Goal: Answer question/provide support: Share knowledge or assist other users

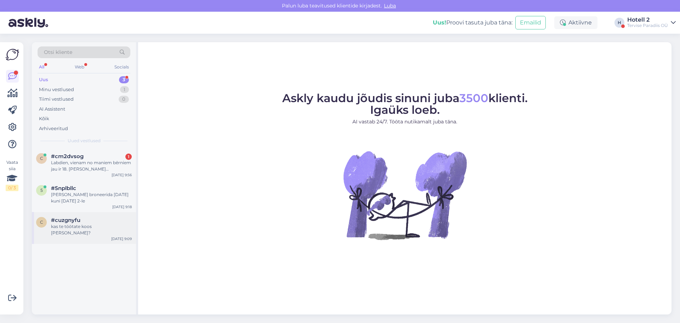
click at [83, 225] on div "kas te töötate koos [PERSON_NAME]?" at bounding box center [91, 229] width 81 height 13
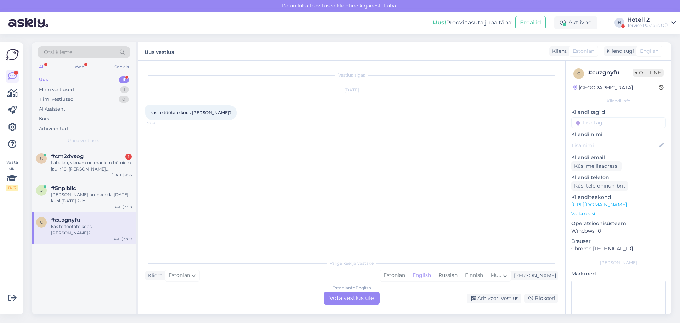
click at [349, 297] on div "Estonian to English Võta vestlus üle" at bounding box center [352, 298] width 56 height 13
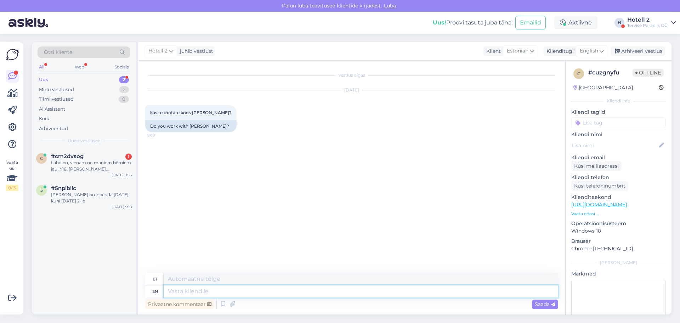
click at [192, 292] on textarea at bounding box center [361, 291] width 395 height 12
click at [598, 52] on span "English" at bounding box center [589, 51] width 18 height 8
type input "est"
click at [556, 84] on link "Estonian" at bounding box center [576, 82] width 78 height 11
click at [177, 288] on textarea at bounding box center [351, 289] width 413 height 15
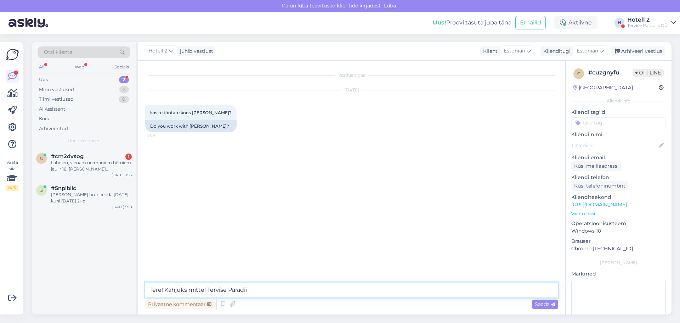
type textarea "Tere! Kahjuks mitte! Tervise Paradiis"
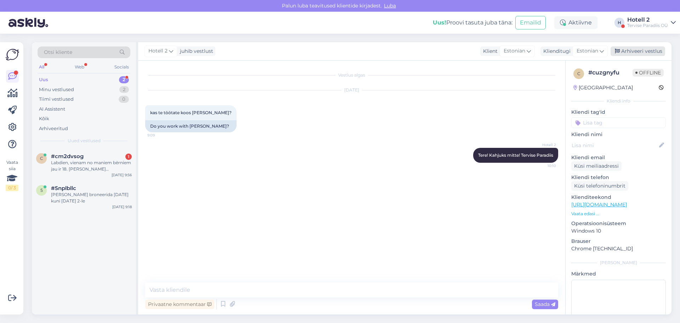
click at [638, 49] on div "Arhiveeri vestlus" at bounding box center [638, 51] width 55 height 10
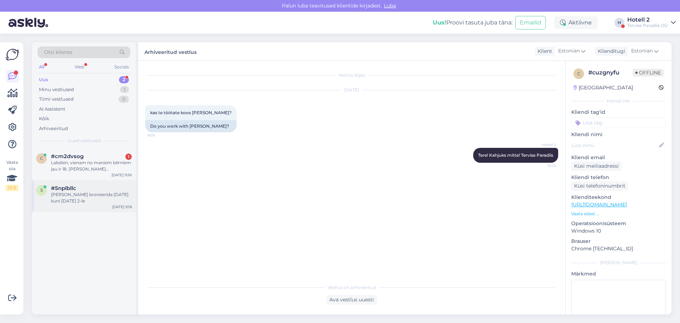
click at [87, 194] on div "Tere soovin broneerida 26 aug kuni 29 august 2025 2-le" at bounding box center [91, 197] width 81 height 13
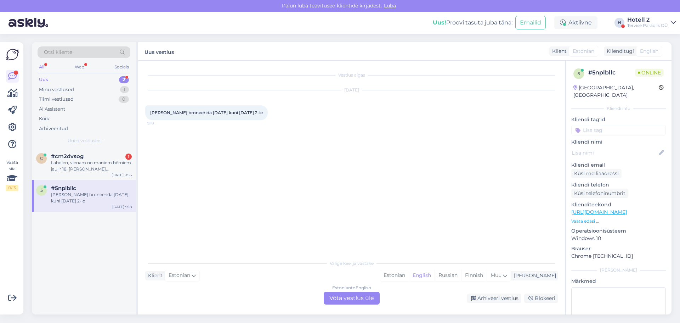
click at [371, 301] on div "Estonian to English Võta vestlus üle" at bounding box center [352, 298] width 56 height 13
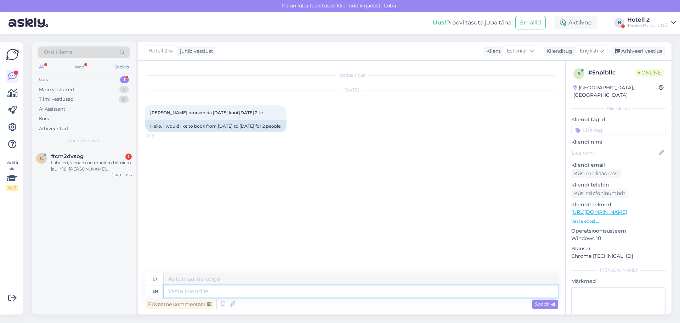
click at [174, 292] on textarea at bounding box center [361, 291] width 395 height 12
paste textarea "https://terviseparadiis.ee/broneeri/#!/accommodation/search/date/2025-08-26/202…"
type textarea "https://terviseparadiis.ee/broneeri/#!/accommodation/search/date/2025-08-26/202…"
type textarea "https://terviseparadiis.ee/broneeri/# !/majutus/search/date/2025-08-26/2025-08-…"
click at [168, 290] on textarea "https://terviseparadiis.ee/broneeri/#!/accommodation/search/date/2025-08-26/202…" at bounding box center [361, 291] width 395 height 12
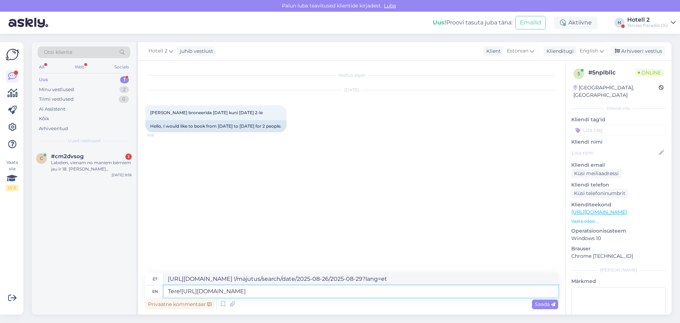
type textarea "Tere! https://terviseparadiis.ee/broneeri/#!/accommodation/search/date/2025-08-…"
click at [461, 290] on textarea "Tere! https://terviseparadiis.ee/broneeri/#!/accommodation/search/date/2025-08-…" at bounding box center [361, 291] width 395 height 12
type textarea "Tere! https://terviseparadiis.ee/broneeri/# !/majutus/search/date/2025-08-26/20…"
click at [182, 292] on textarea "Tere! https://terviseparadiis.ee/broneeri/#!/accommodation/search/date/2025-08-…" at bounding box center [361, 291] width 395 height 12
click at [488, 290] on textarea "Tere! https://terviseparadiis.ee/broneeri/#!/accommodation/search/date/2025-08-…" at bounding box center [361, 291] width 395 height 12
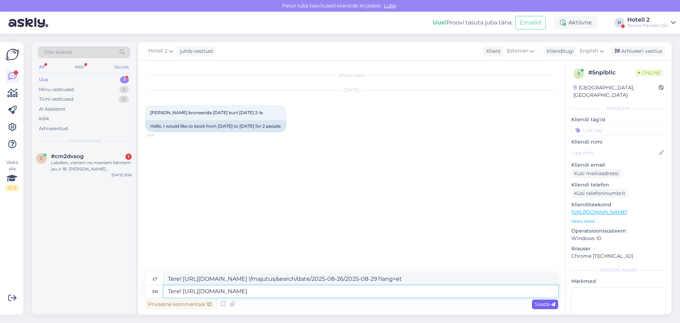
type textarea "Tere! https://terviseparadiis.ee/broneeri/#!/accommodation/search/date/2025-08-…"
click at [541, 306] on span "Saada" at bounding box center [545, 304] width 21 height 6
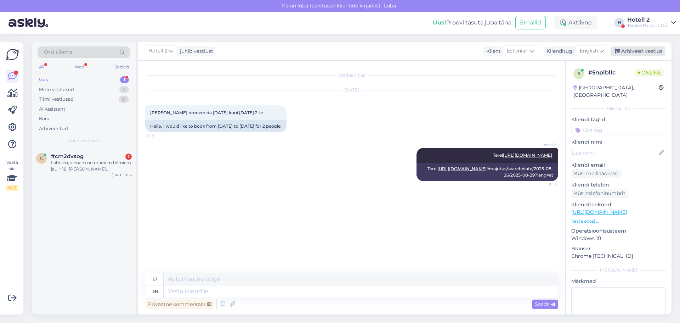
click at [632, 52] on div "Arhiveeri vestlus" at bounding box center [638, 51] width 55 height 10
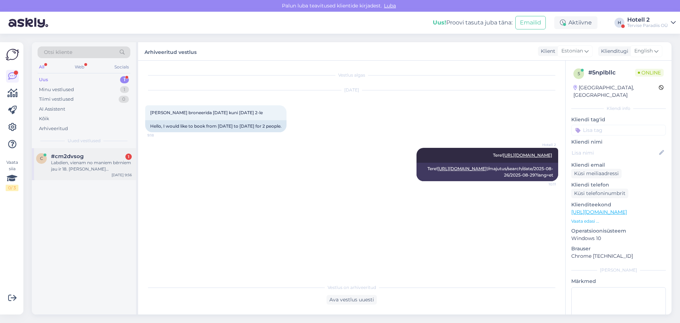
click at [88, 160] on div "Labdien, vienam no maniem bērniem jau ir 18. gadi vai es varu izmantot Family p…" at bounding box center [91, 165] width 81 height 13
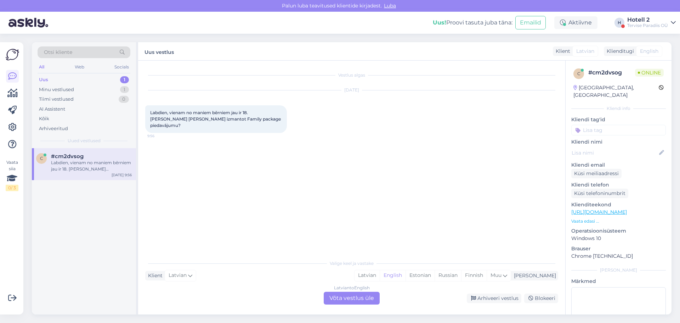
click at [344, 295] on div "Latvian to English Võta vestlus üle" at bounding box center [352, 298] width 56 height 13
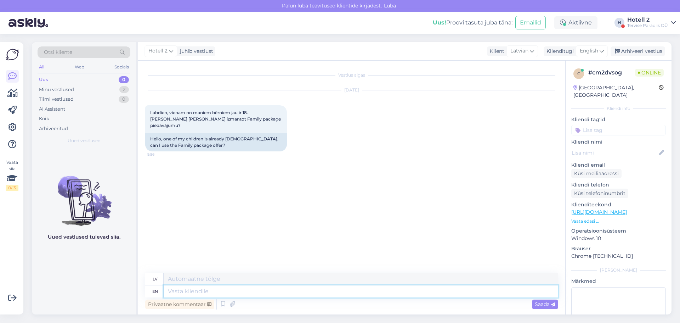
click at [186, 293] on textarea at bounding box center [361, 291] width 395 height 12
click at [586, 48] on span "English" at bounding box center [589, 51] width 18 height 8
click at [552, 84] on link "Estonian" at bounding box center [576, 82] width 78 height 11
click at [167, 287] on textarea at bounding box center [361, 291] width 395 height 12
type textarea "Tere"
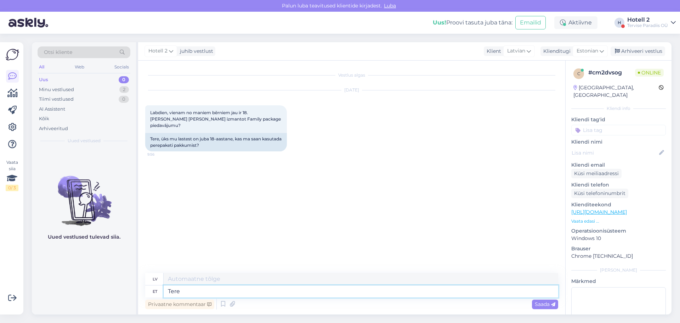
type textarea "Terjers"
type textarea "Tere1"
type textarea "Sveiki"
type textarea "Tere!"
type textarea "Sveiki!"
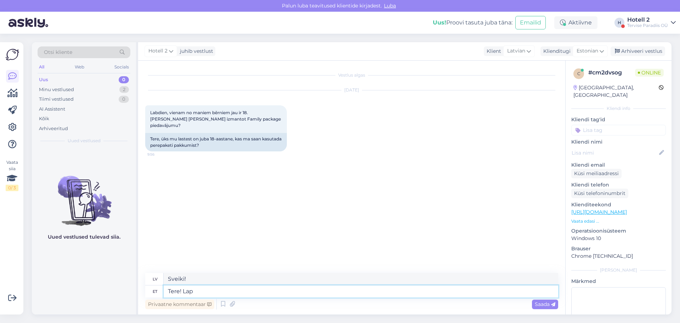
type textarea "Tere! Laps"
type textarea "Sveiki! L"
type textarea "Tere! Lapsed"
type textarea "Sveiks! Bērns"
type textarea "Tere! Lapsed"
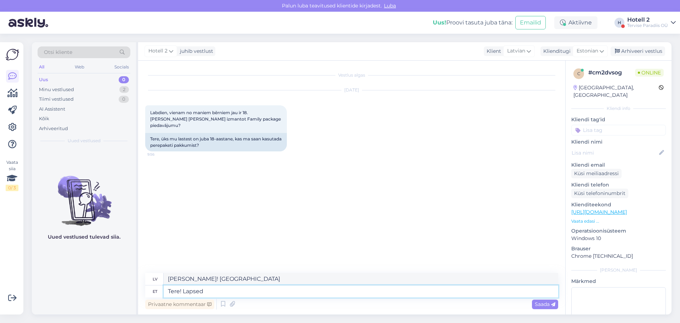
type textarea "Sveiki! Bērni!"
type textarea "Tere! Lapsed vanuse"
type textarea "Sveiki! Bērni vecumā no"
type textarea "Tere! Lapsed vanuse 3-15"
type textarea "Sveiki! Bērni vecumā no 3 līdz 15 gadiem"
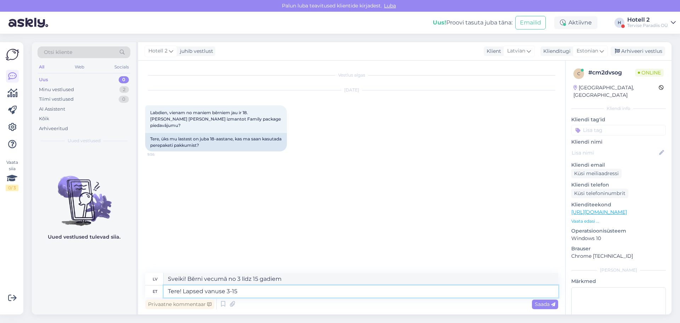
click at [224, 290] on textarea "Tere! Lapsed vanuse 3-15" at bounding box center [361, 291] width 395 height 12
click at [256, 291] on textarea "Tere! Lapsed vanuses 3-15" at bounding box center [361, 291] width 395 height 12
type textarea "Tere! Lapsed vanuses 3-15 aastat vanad on"
type textarea "Sveiki! Bērni vecumā no 3 līdz 15 gadiem ir"
type textarea "Tere! Lapsed vanuses 3-15 aastat vanad on lapsed."
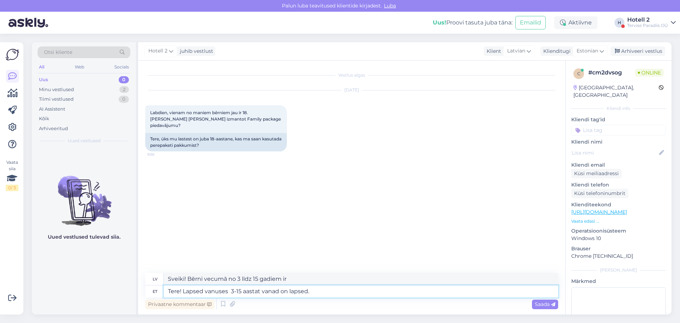
type textarea "Sveiki! Bērni vecumā no 3 līdz 15 gadiem ir bērni"
type textarea "Tere! Lapsed vanuses 3-15 aastat vanad on lapsed."
type textarea "Sveiki! Bērni vecumā no 3 līdz 15 gadiem ir bērni."
type textarea "Tere! Lapsed vanuses 3-15 aastat vanad on lapsed. 16"
type textarea "Sveiki! Bērni vecumā no 3 līdz 15 gadiem ir bērni. 16"
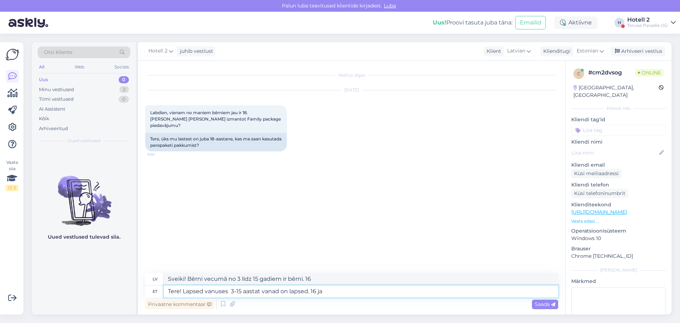
type textarea "Tere! Lapsed vanuses 3-15 aastat vanad on lapsed. 16 ja"
type textarea "Sveiki! Bērni vecumā no 3 līdz 15 gadiem ir bērni. 16 un"
type textarea "Tere! Lapsed vanuses 3-15 aastat vanad on lapsed. 16 ja vanem"
type textarea "Sveiki! Bērni vecumā no 3 līdz 15 gadiem ir bērni. 16 gadi un vecāki"
type textarea "Tere! Lapsed vanuses 3-15 aastat vanad on lapsed. 16 ja vanem on"
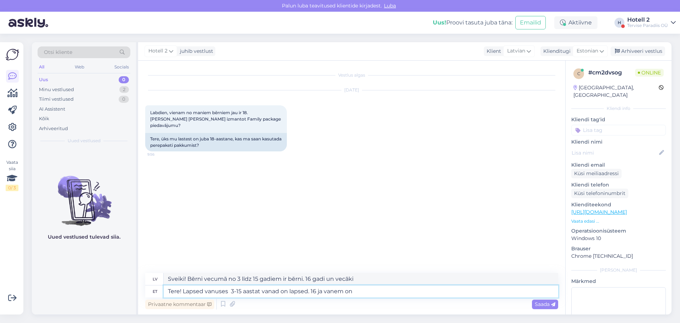
type textarea "Sveiki! Bērni vecumā no 3 līdz 15 gadiem ir bērni. 16 gadus veci un vecāki ir"
type textarea "Tere! Lapsed vanuses 3-15 aastat vanad on lapsed. 16 ja vanem on täi"
type textarea "Sveiki! Bērni vecumā no 3 līdz 15 gadiem ir bērni. 16 gadus veci un vecāki ir p…"
type textarea "Tere! Lapsed vanuses 3-15 aastat vanad on lapsed. 16 ja vanem on täiskasvanukli…"
type textarea "Sveiki! Bērni vecumā no 3 līdz 15 gadiem ir bērni. 16 gadus veci un vecāki ir p…"
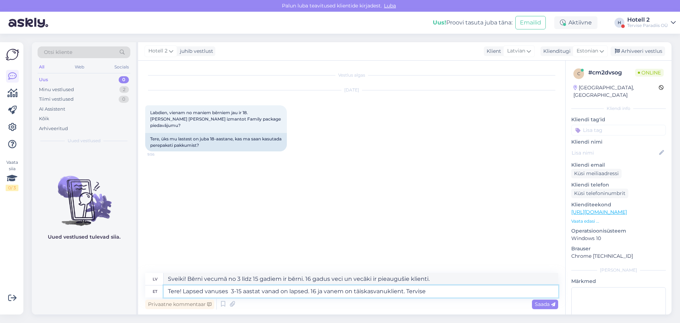
type textarea "Tere! Lapsed vanuses 3-15 aastat vanad on lapsed. 16 ja vanem on täiskasvanukli…"
type textarea "Sveiki! Bērni vecumā no 3 līdz 15 gadiem ir bērni. Personas, kas sasniegušas 16…"
type textarea "Tere! Lapsed vanuses 3-15 aastat vanad on lapsed. 16 ja vanem on täiskasvanukli…"
type textarea "Sveiki! Bērni vecumā no 3 līdz 15 gadiem ir bērni. 16 gadus veci un vecāki ir p…"
type textarea "Tere! Lapsed vanuses 3-15 aastat vanad on lapsed. 16 ja vanem on täiskasvanukli…"
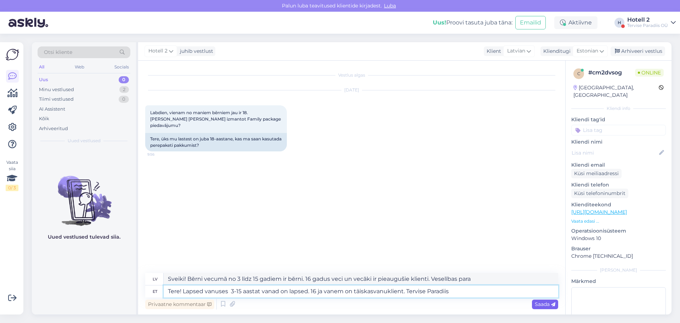
type textarea "Sveiki! Bērni vecumā no 3 līdz 15 gadiem ir bērni. 16 gadus veci un vecāki ir p…"
type textarea "Tere! Lapsed vanuses 3-15 aastat vanad on lapsed. 16 ja vanem on täiskasvanukli…"
click at [533, 304] on div "Saada" at bounding box center [545, 304] width 26 height 10
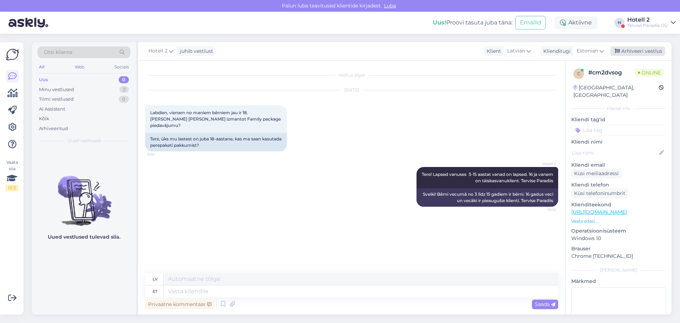
click at [638, 52] on div "Arhiveeri vestlus" at bounding box center [638, 51] width 55 height 10
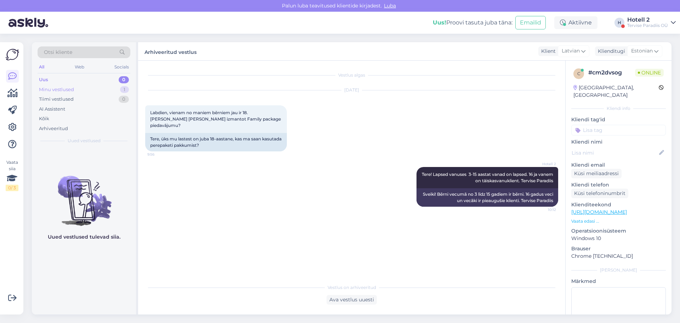
click at [70, 89] on div "Minu vestlused" at bounding box center [56, 89] width 35 height 7
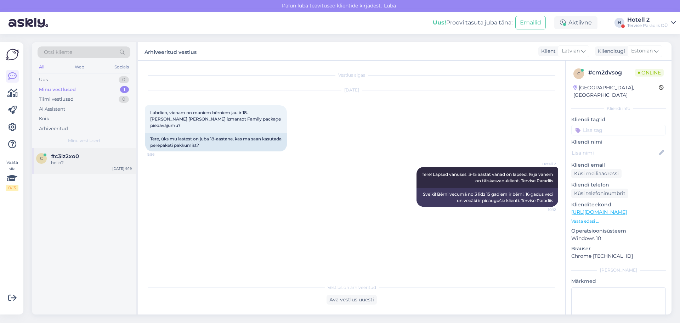
click at [81, 161] on div "hello?" at bounding box center [91, 162] width 81 height 6
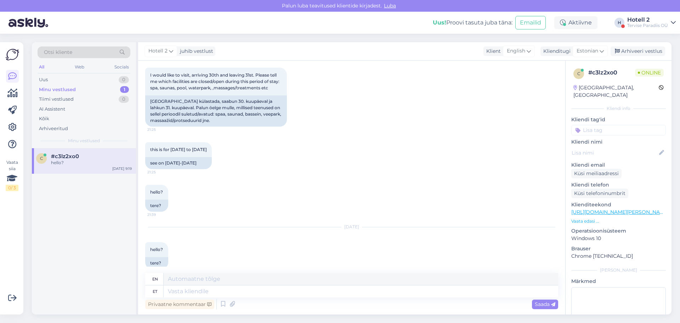
scroll to position [146, 0]
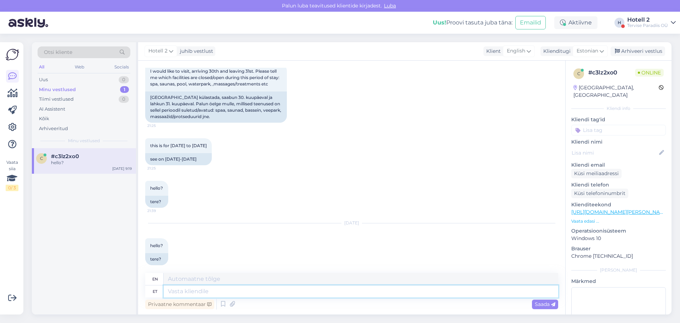
click at [214, 291] on textarea at bounding box center [361, 291] width 395 height 12
type textarea "Tere!"
type textarea "Hello!"
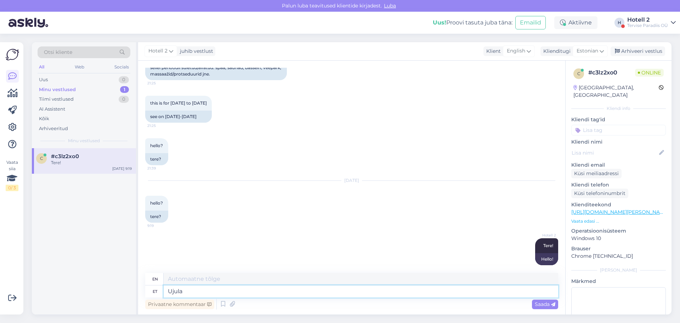
type textarea "Ujula"
type textarea "Swimming pool"
type textarea "Ujula ja"
type textarea "Swimming pool and"
type textarea "Ujula ja sauna"
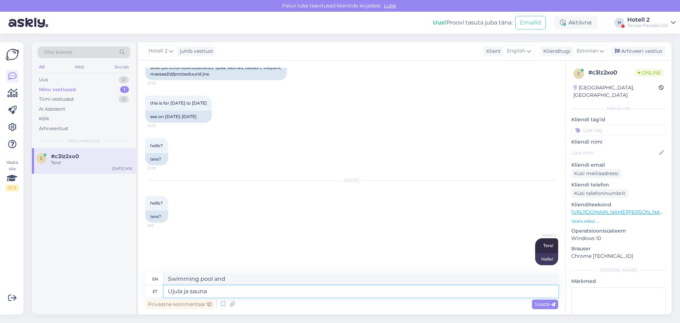
type textarea "Swimming pool and sauna"
type textarea "Ujula ja sauna keskus"
type textarea "Swimming pool and sauna center"
type textarea "Ujula ja sauna keskus on"
type textarea "The swimming pool and sauna center is"
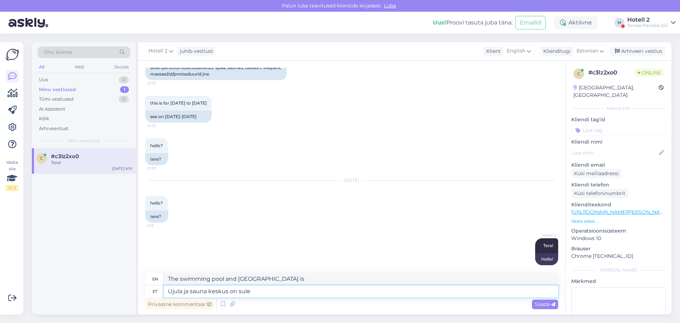
type textarea "Ujula ja sauna keskus on sulet"
type textarea "The swimming pool and sauna center are closed."
type textarea "Ujula ja sauna keskus on sulet kuni"
type textarea "The swimming pool and sauna center are closed until"
type textarea "Ujula ja sauna keskus on sulet kuni 30.0"
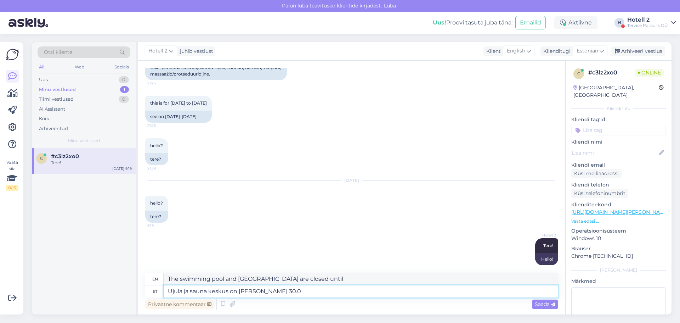
type textarea "The swimming pool and sauna center are closed until the 30th."
type textarea "Ujula ja sauna keskus on sulet kuni 30.08"
type textarea "The swimming pool and sauna center are closed until 30.08"
type textarea "Ujula ja sauna keskus on sulet kuni 30.08."
type textarea "The swimming pool and sauna center are closed until 30.08."
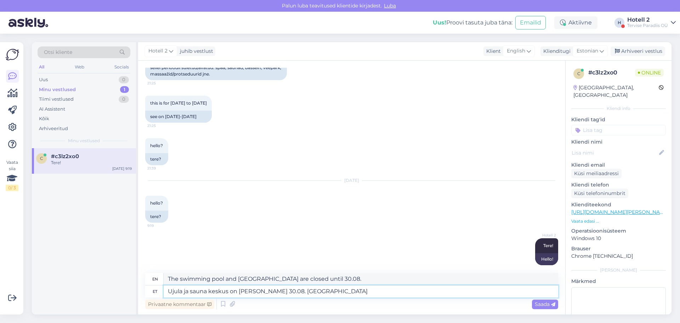
type textarea "Ujula ja sauna keskus on sulet kuni 30.08. Taasa"
type textarea "The swimming pool and sauna center are closed until 30.08. Again"
type textarea "Ujula ja sauna keskus on sulet kuni 30.08. Taasavatakse"
type textarea "The swimming pool and sauna center are closed until 30.08. Will reopen."
type textarea "Ujula ja sauna keskus on sulet kuni 30.08. Taasavatakse 31.08"
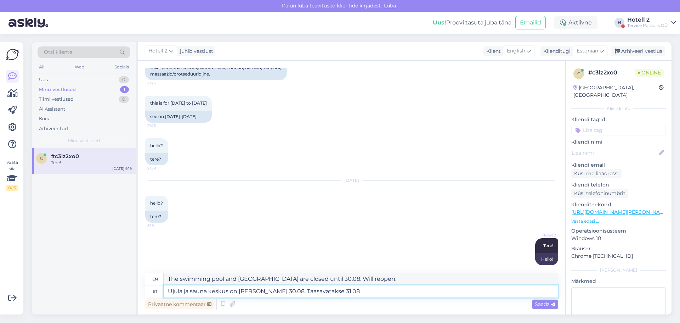
type textarea "The swimming pool and sauna center are closed until 30.08. Will reopen on 31.08"
type textarea "Ujula ja sauna keskus on sulet kuni 30.08. Taasavatakse 31.08."
type textarea "The swimming pool and sauna center are closed until 30.08. They will reopen 31.…"
type textarea "Ujula ja sauna keskus on sulet kuni 30.08. Taasavatakse 31.08. Veekeskus"
type textarea "The swimming pool and sauna center are closed until 30.08. Will reopen on 31.08…"
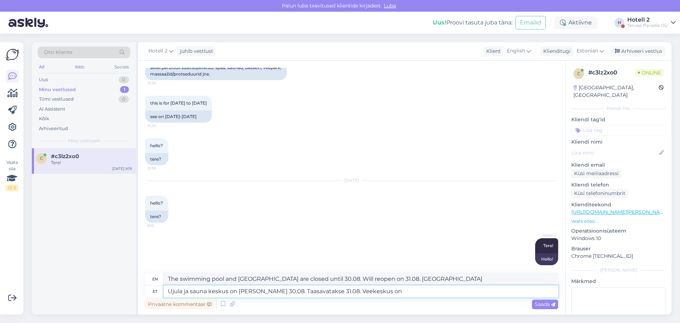
type textarea "Ujula ja sauna keskus on sulet kuni 30.08. Taasavatakse 31.08. Veekeskus on a"
type textarea "The swimming pool and sauna center are closed until 30.08. They will reopen 31.…"
type textarea "Ujula ja sauna keskus on sulet kuni 30.08. Taasavatakse 31.08. Veekeskus on ava…"
type textarea "The swimming pool and sauna center are closed until 30.08. Will reopen on 31.08…"
type textarea "Ujula ja sauna keskus on sulet kuni 30.08. Taasavatakse 31.08. Veekeskus on ava…"
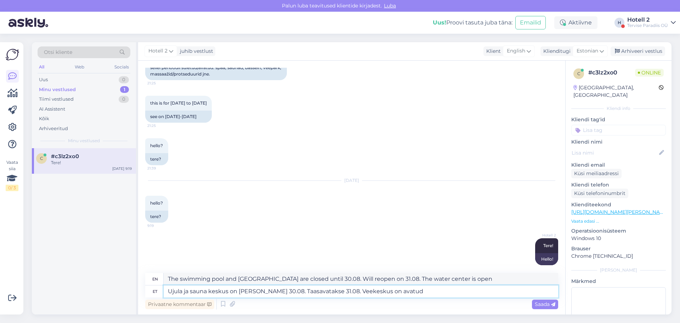
type textarea "The swimming pool and sauna center are closed until 30.08. Will reopen 31.08. T…"
type textarea "Ujula ja sauna keskus on sulet kuni 30.08. Taasavatakse 31.08. Veekeskus on ava…"
type textarea "The swimming pool and sauna center are closed until 30.08. Will reopen 31.08. T…"
type textarea "Ujula ja sauna keskus on sulet kuni 30.08. Taasavatakse 31.08. Veekeskus on ava…"
type textarea "The swimming pool and sauna center are closed until 30.08. Will reopen 31.08. T…"
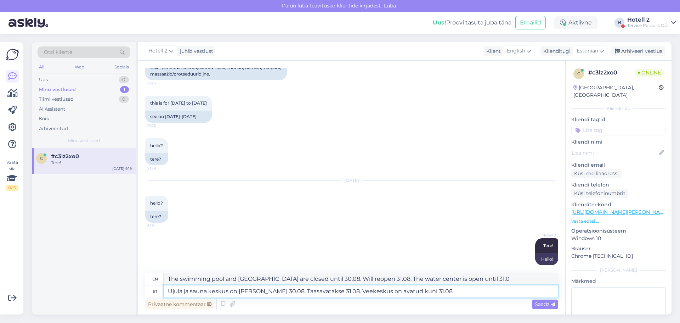
type textarea "Ujula ja sauna keskus on sulet kuni 30.08. Taasavatakse 31.08. Veekeskus on ava…"
type textarea "The swimming pool and sauna center are closed until 30.08. Will reopen 31.08. T…"
type textarea "Ujula ja sauna keskus on sulet kuni 30.08. Taasavatakse 31.08. Veekeskus on ava…"
type textarea "The swimming pool and sauna center are closed until 30.08. Will reopen 31.08. T…"
type textarea "Ujula ja sauna keskus on sulet kuni 30.08. Taasavatakse 31.08. Veekeskus on ava…"
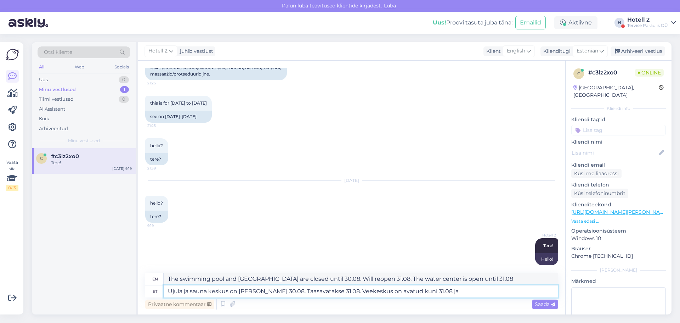
type textarea "The swimming pool and sauna center are closed until 30.08. Will reopen on 31.08…"
type textarea "Ujula ja sauna keskus on sulet kuni 30.08. Taasavatakse 31.08. Veekeskus on ava…"
type textarea "The swimming pool and sauna center are closed until 30.08. Will reopen on 31.08…"
type textarea "Ujula ja sauna keskus on sulet kuni 30.08. Taasavatakse 31.08. Veekeskus on ava…"
type textarea "The swimming pool and sauna center are closed until 30.08. Will reopen 31.08. T…"
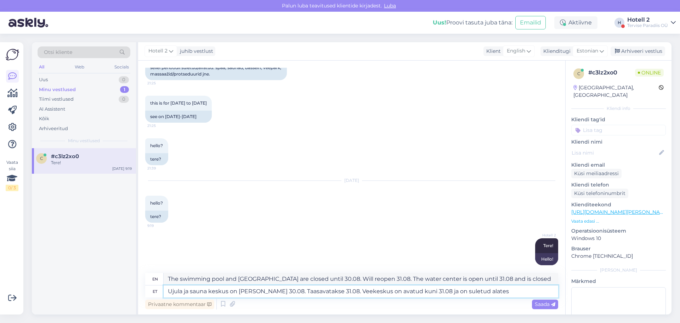
type textarea "Ujula ja sauna keskus on sulet kuni 30.08. Taasavatakse 31.08. Veekeskus on ava…"
type textarea "The swimming pool and sauna center are closed until 30.08. Will reopen 31.08. T…"
type textarea "Ujula ja sauna keskus on sulet kuni 30.08. Taasavatakse 31.08. Veekeskus on ava…"
type textarea "The swimming pool and sauna center are closed until 30.08. Will reopen on 31.08…"
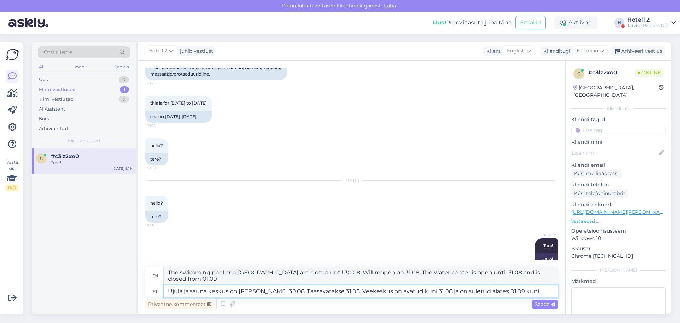
type textarea "Ujula ja sauna keskus on sulet kuni 30.08. Taasavatakse 31.08. Veekeskus on ava…"
type textarea "The swimming pool and sauna center are closed until 30.08. Will reopen on 31.08…"
type textarea "Ujula ja sauna keskus on sulet kuni 30.08. Taasavatakse 31.08. Veekeskus on ava…"
type textarea "The swimming pool and sauna center are closed until 30.08. Will reopen on 31.08…"
type textarea "Ujula ja sauna keskus on sulet kuni 30.08. Taasavatakse 31.08. Veekeskus on ava…"
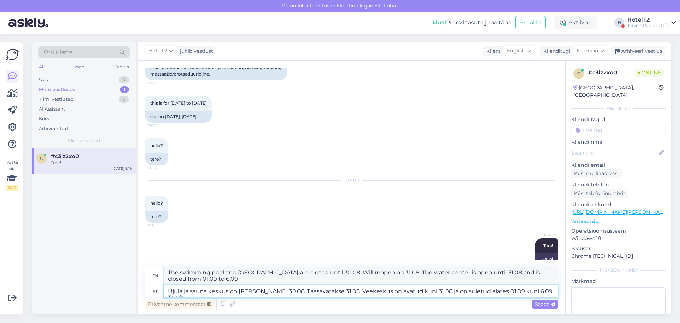
type textarea "The swimming pool and sauna center are closed until 30.08. They will reopen 31.…"
type textarea "Ujula ja sauna keskus on sulet kuni 30.08. Taasavatakse 31.08. Veekeskus on ava…"
type textarea "The swimming pool and sauna center are closed until 30.08. Will reopen 31.08. T…"
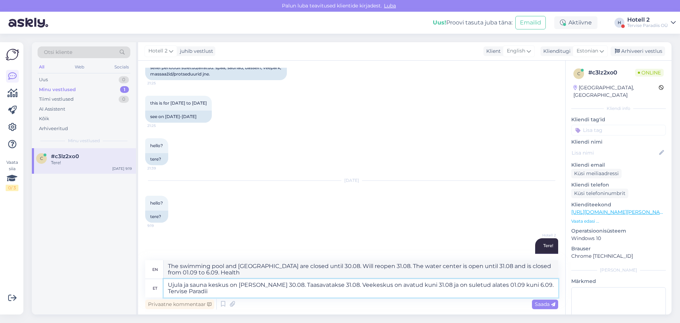
type textarea "Ujula ja sauna keskus on [PERSON_NAME] 30.08. Taasavatakse 31.08. Veekeskus on …"
type textarea "The swimming pool and [GEOGRAPHIC_DATA] are closed until 30.08. Will reopen 31.…"
type textarea "Ujula ja sauna keskus on [PERSON_NAME] 30.08. Taasavatakse 31.08. Veekeskus on …"
click at [547, 301] on span "Saada" at bounding box center [545, 304] width 21 height 6
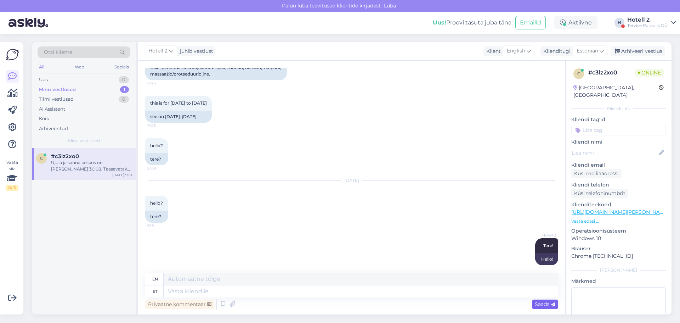
scroll to position [256, 0]
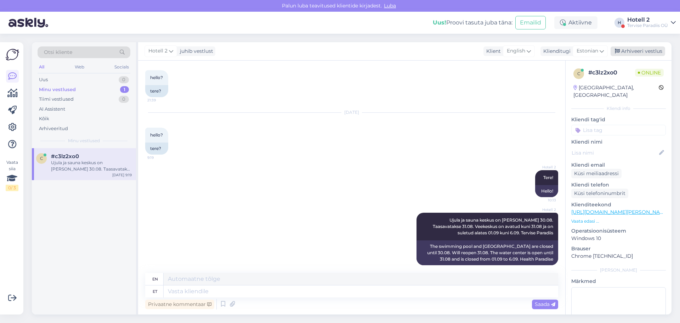
click at [649, 52] on div "Arhiveeri vestlus" at bounding box center [638, 51] width 55 height 10
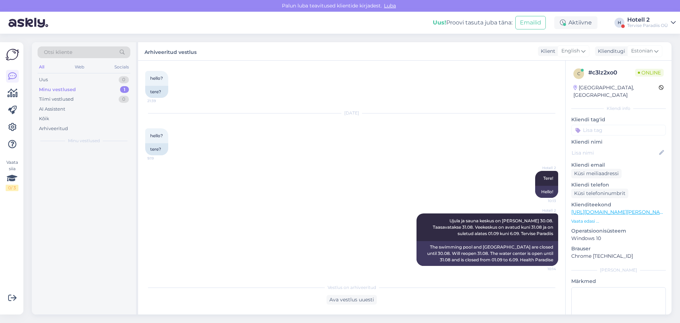
scroll to position [249, 0]
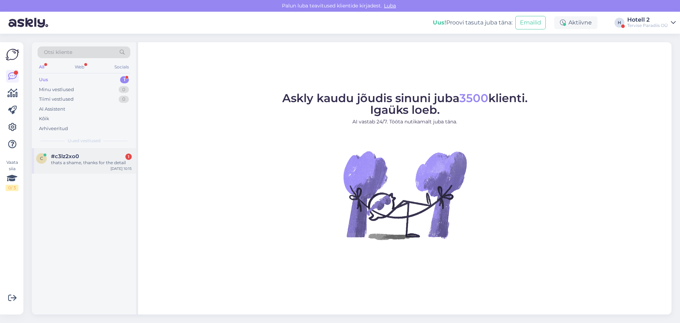
click at [99, 163] on div "thats a shame, thanks for the detail" at bounding box center [91, 162] width 81 height 6
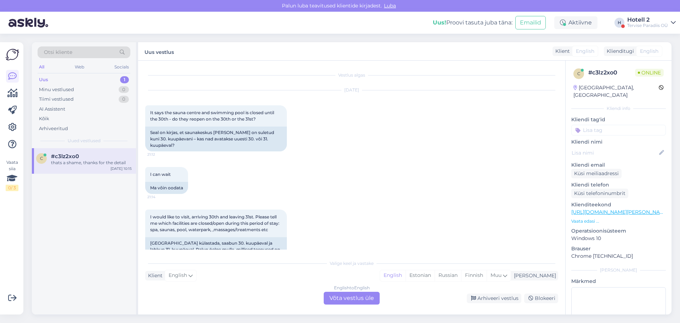
scroll to position [304, 0]
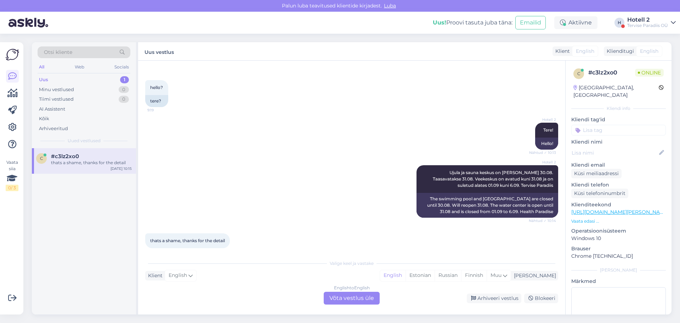
click at [349, 299] on div "English to English Võta vestlus üle" at bounding box center [352, 298] width 56 height 13
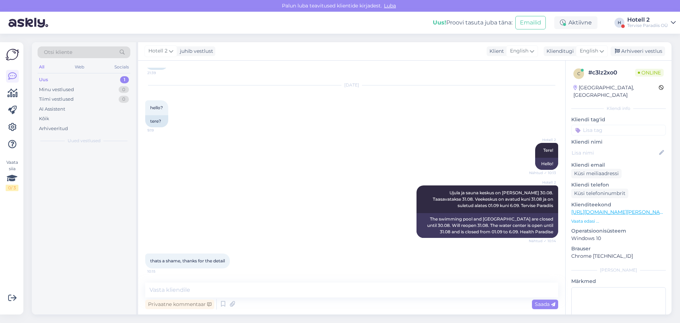
scroll to position [277, 0]
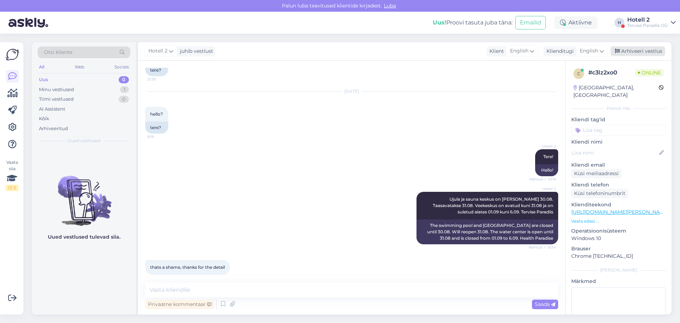
click at [643, 51] on div "Arhiveeri vestlus" at bounding box center [638, 51] width 55 height 10
